Goal: Task Accomplishment & Management: Manage account settings

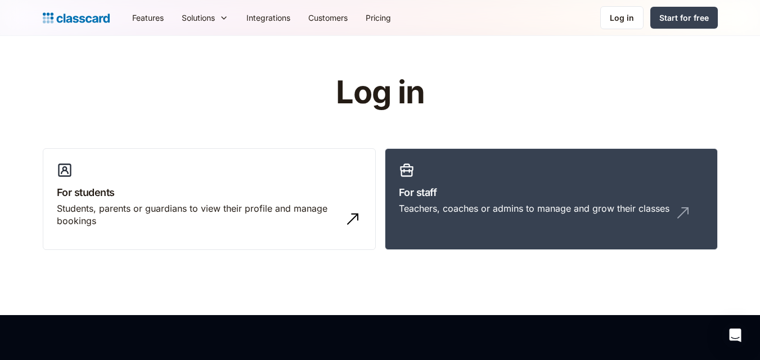
click at [601, 7] on nav "Features Resources Blog The latest industry news, updates and info. Customer st…" at bounding box center [420, 17] width 594 height 25
click at [610, 21] on link "Log in" at bounding box center [621, 17] width 43 height 23
click at [624, 13] on div "Log in" at bounding box center [622, 18] width 24 height 12
